Goal: Navigation & Orientation: Find specific page/section

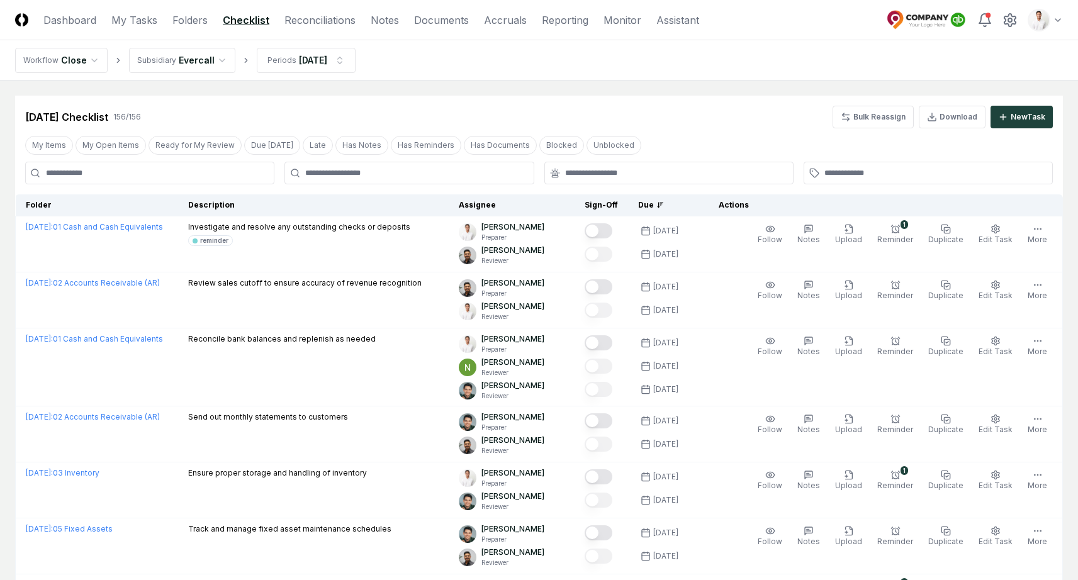
click at [764, 60] on nav "Workflow Close Subsidiary Evercall Periods [DATE]" at bounding box center [539, 60] width 1078 height 40
